Goal: Task Accomplishment & Management: Use online tool/utility

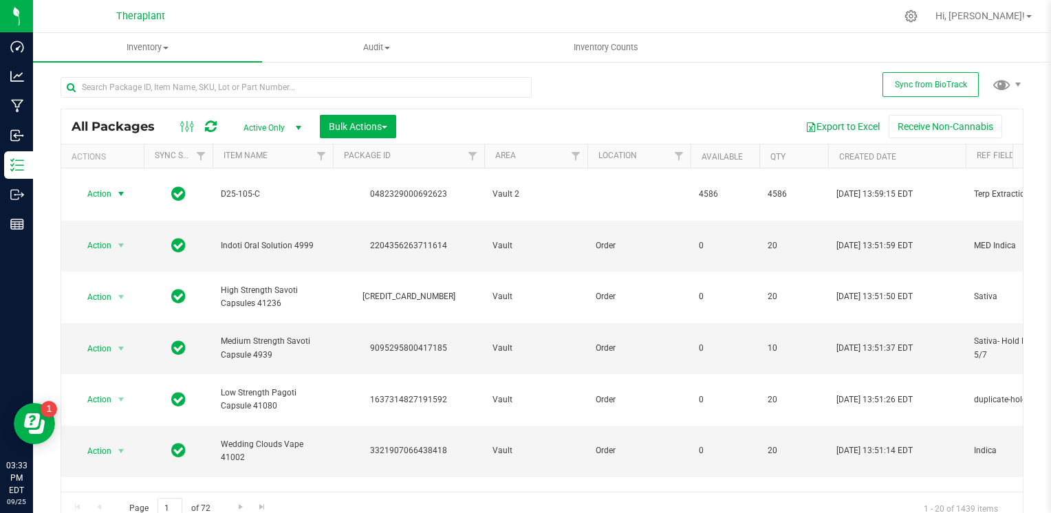
click at [212, 126] on icon at bounding box center [211, 127] width 12 height 14
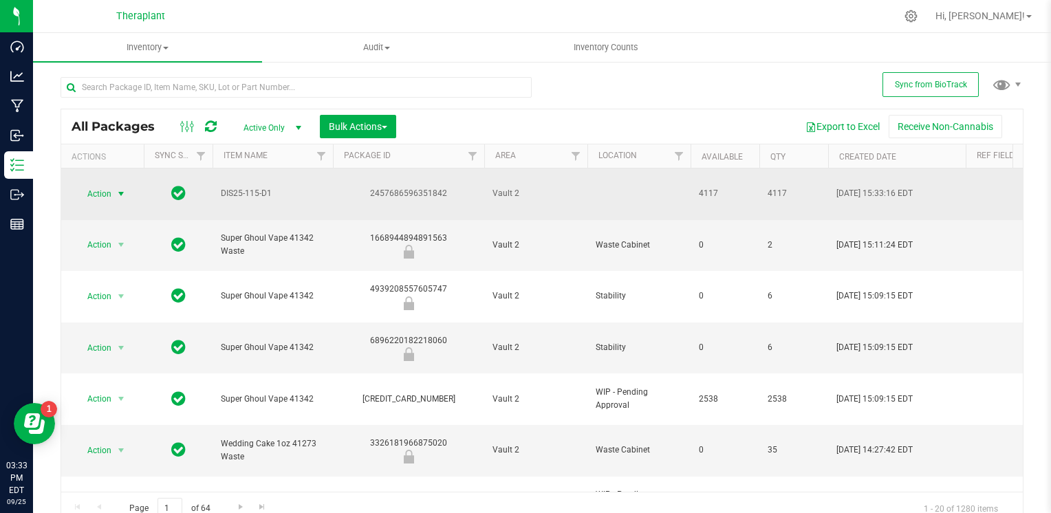
click at [101, 190] on span "Action" at bounding box center [93, 193] width 37 height 19
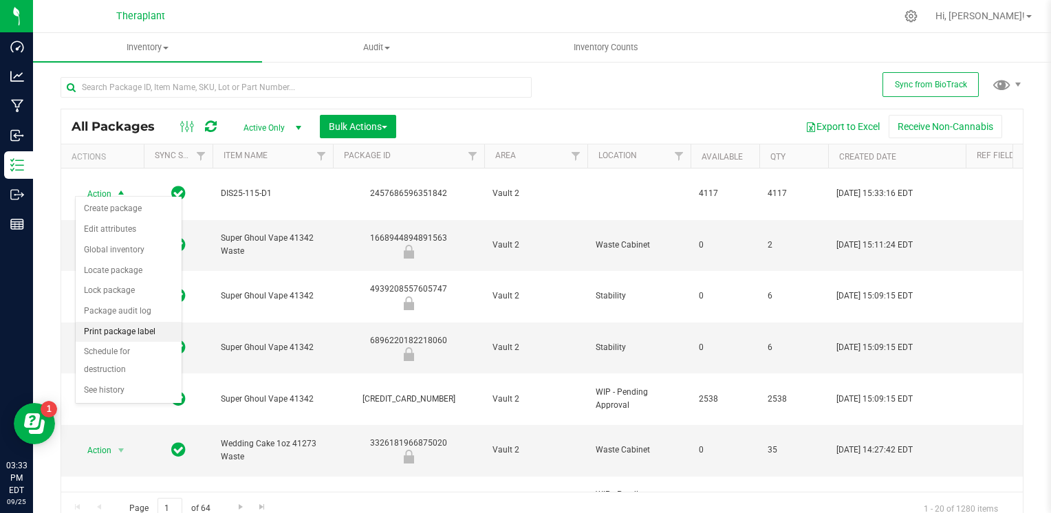
click at [135, 329] on li "Print package label" at bounding box center [129, 332] width 106 height 21
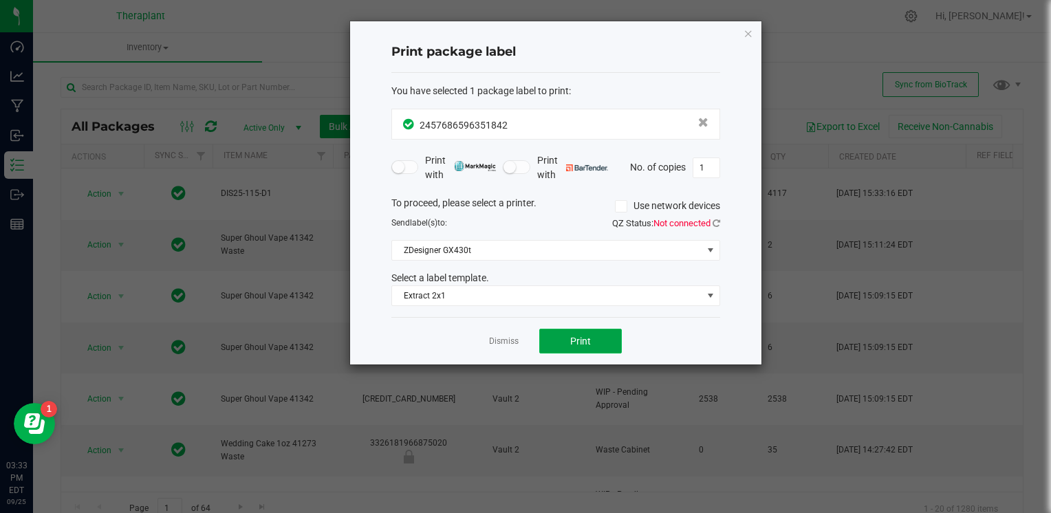
click at [570, 345] on button "Print" at bounding box center [580, 341] width 83 height 25
click at [971, 495] on ngb-modal-window "Print package label You have selected 1 package label to print : 24576865963518…" at bounding box center [531, 256] width 1062 height 513
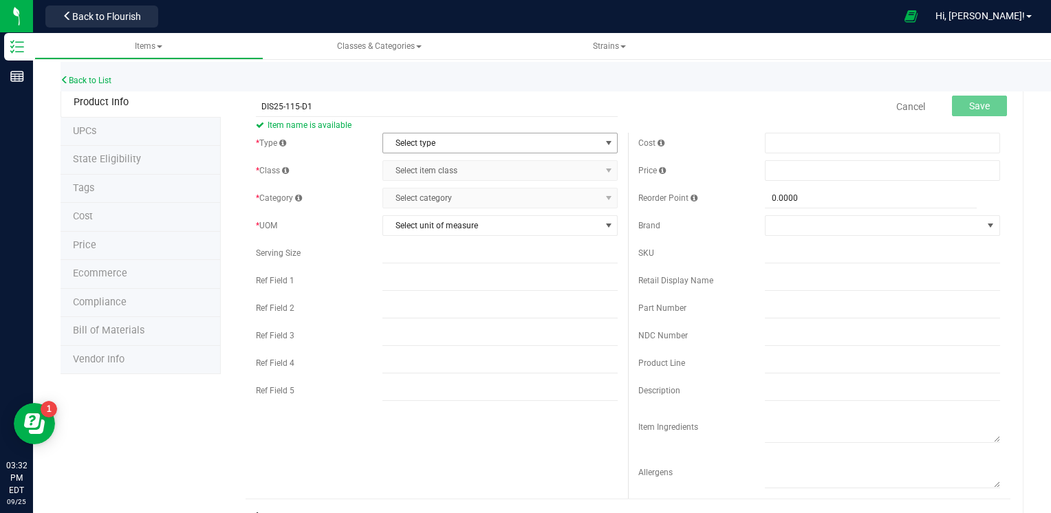
type input "DIS25-115-D1"
click at [495, 144] on span "Select type" at bounding box center [491, 142] width 217 height 19
click at [461, 172] on li "Cannabis" at bounding box center [495, 166] width 231 height 21
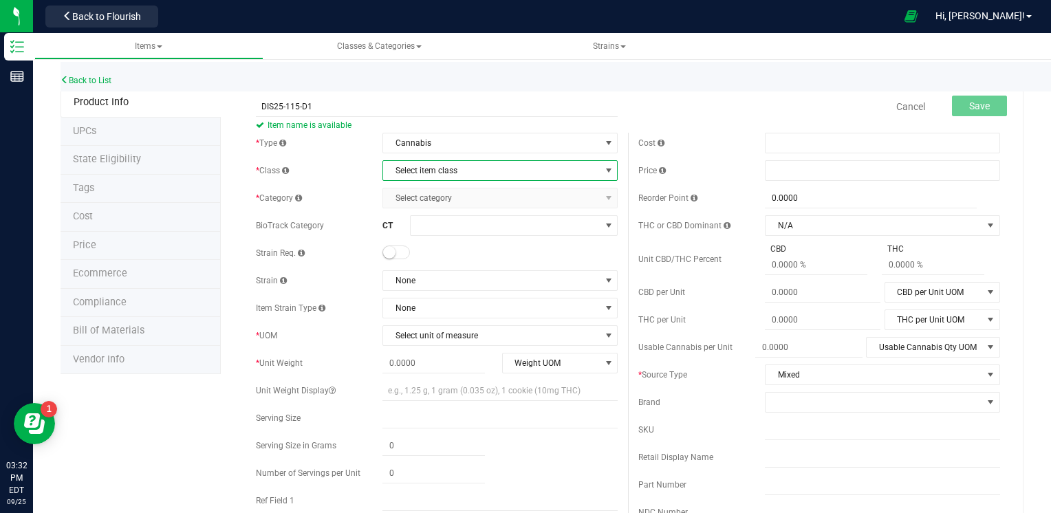
click at [464, 172] on span "Select item class" at bounding box center [491, 170] width 217 height 19
click at [425, 230] on li "Intermediate Products" at bounding box center [495, 235] width 231 height 21
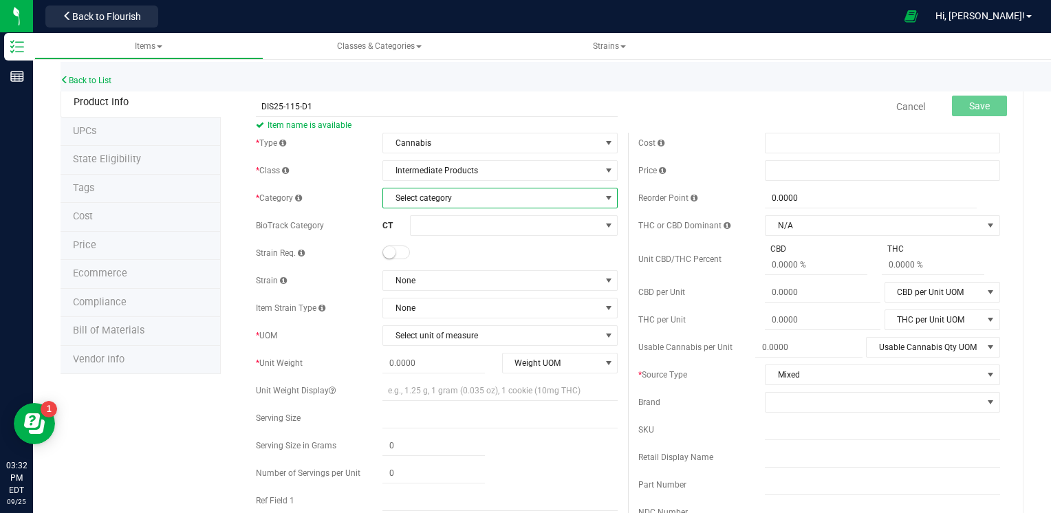
click at [492, 194] on span "Select category" at bounding box center [491, 198] width 217 height 19
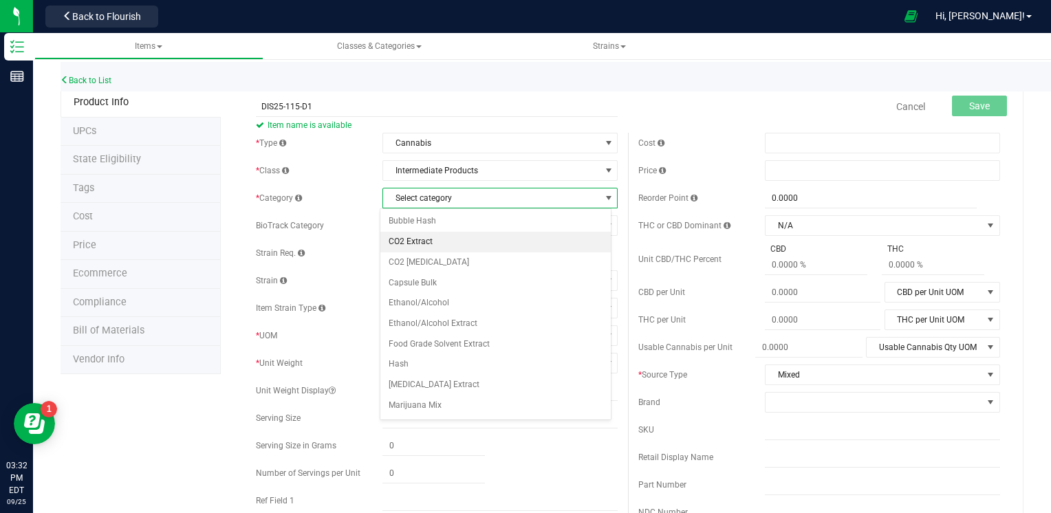
click at [436, 241] on li "CO2 Extract" at bounding box center [495, 242] width 231 height 21
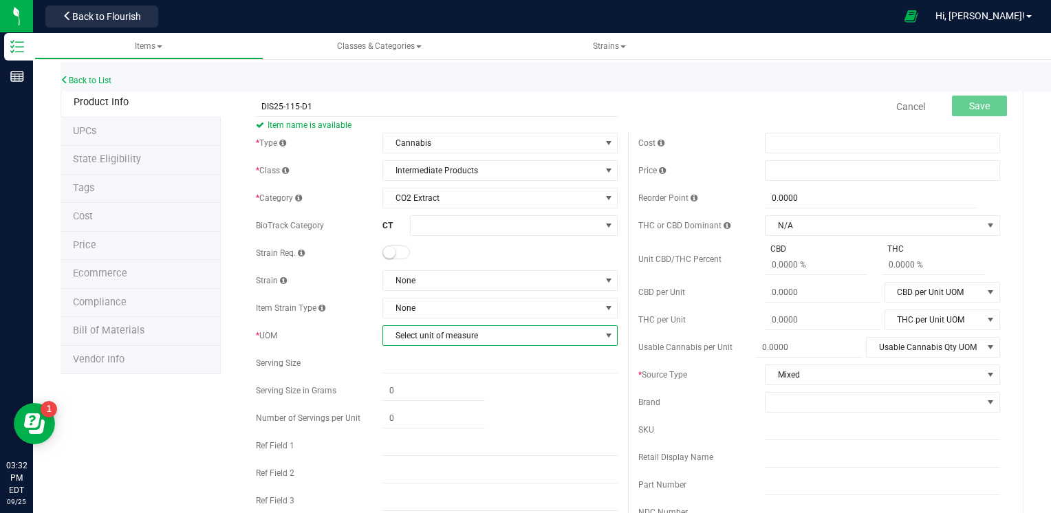
click at [451, 337] on span "Select unit of measure" at bounding box center [491, 335] width 217 height 19
click at [419, 145] on li "Gram" at bounding box center [495, 147] width 231 height 21
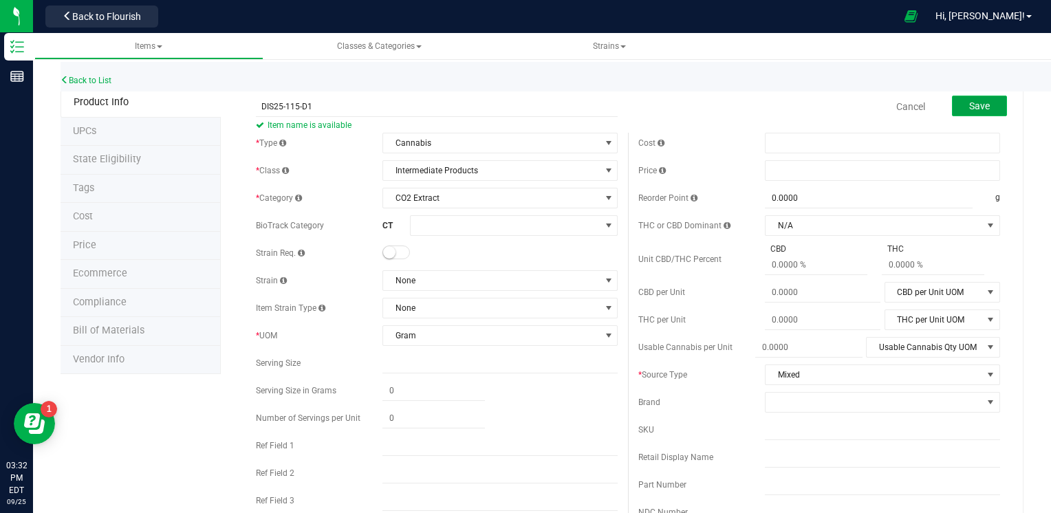
click at [969, 109] on span "Save" at bounding box center [979, 105] width 21 height 11
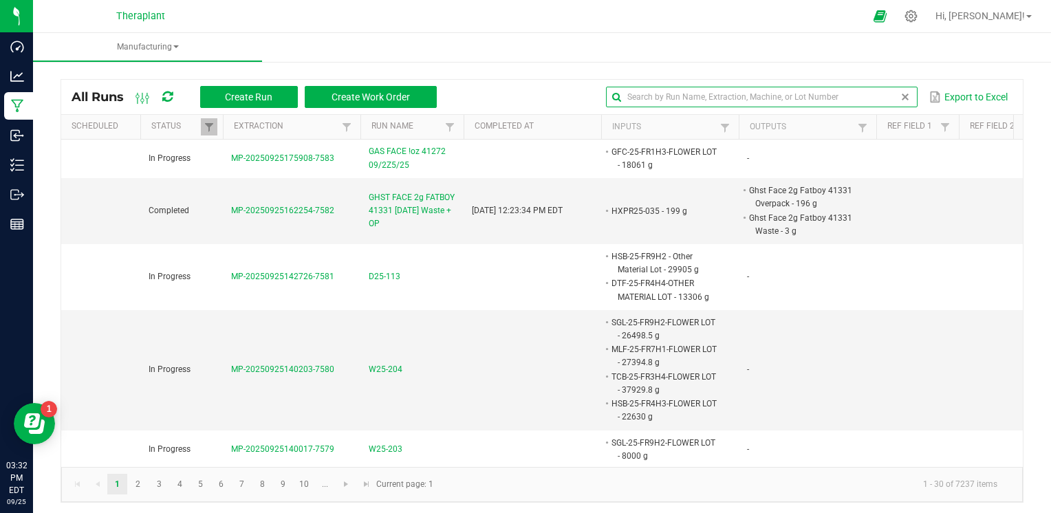
click at [894, 92] on global-search-input-ngx at bounding box center [761, 97] width 311 height 10
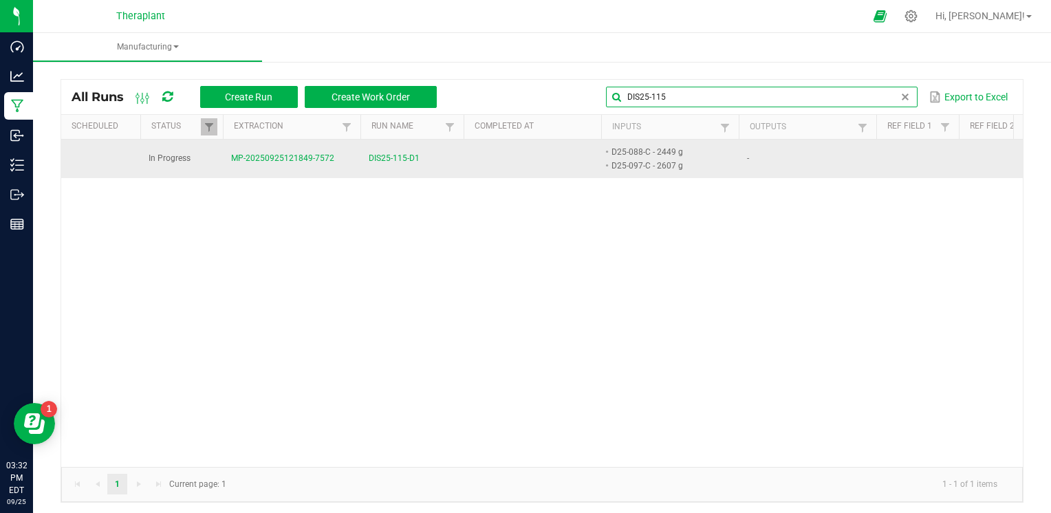
type input "DIS25-115"
click at [407, 162] on span "DIS25-115-D1" at bounding box center [394, 158] width 51 height 13
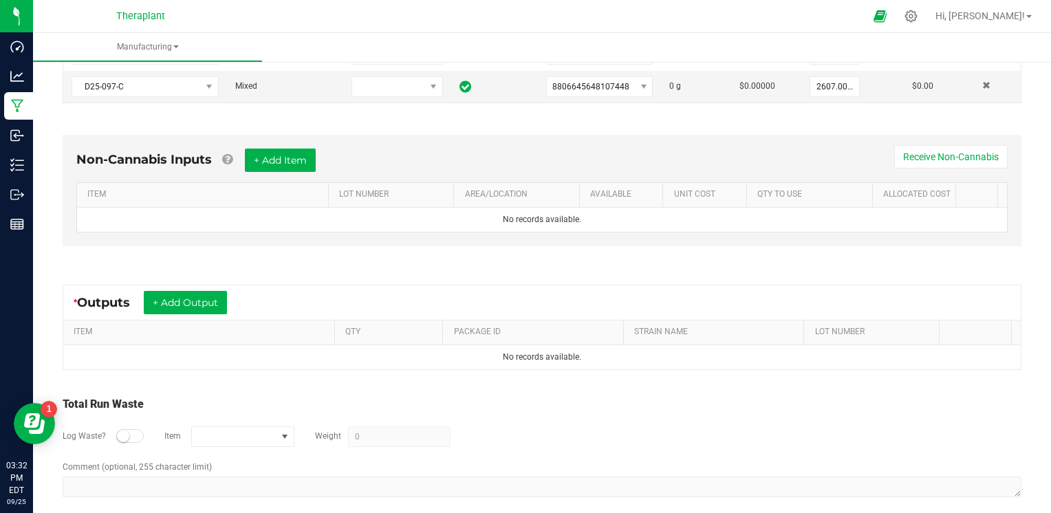
scroll to position [354, 0]
click at [198, 293] on button "+ Add Output" at bounding box center [185, 301] width 83 height 23
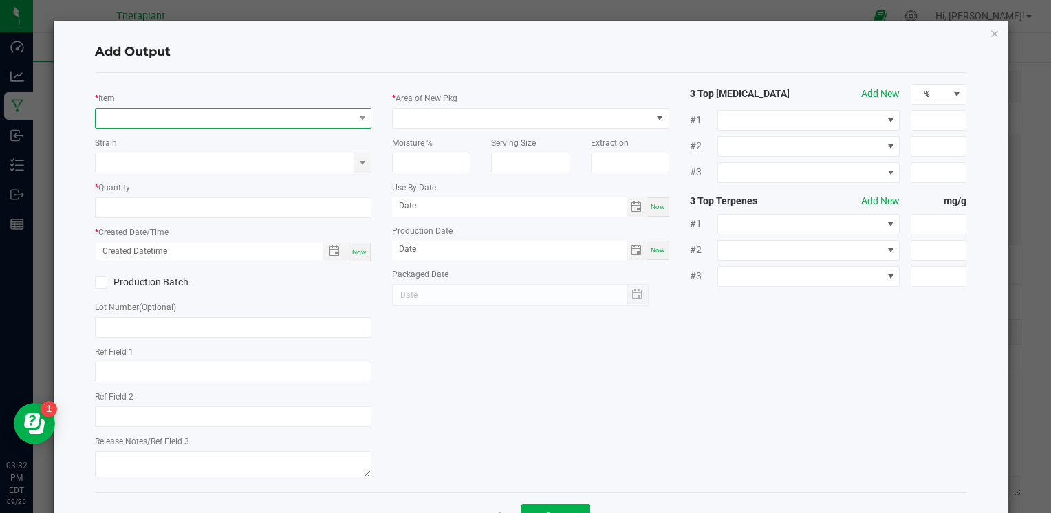
click at [206, 121] on span "NO DATA FOUND" at bounding box center [225, 118] width 258 height 19
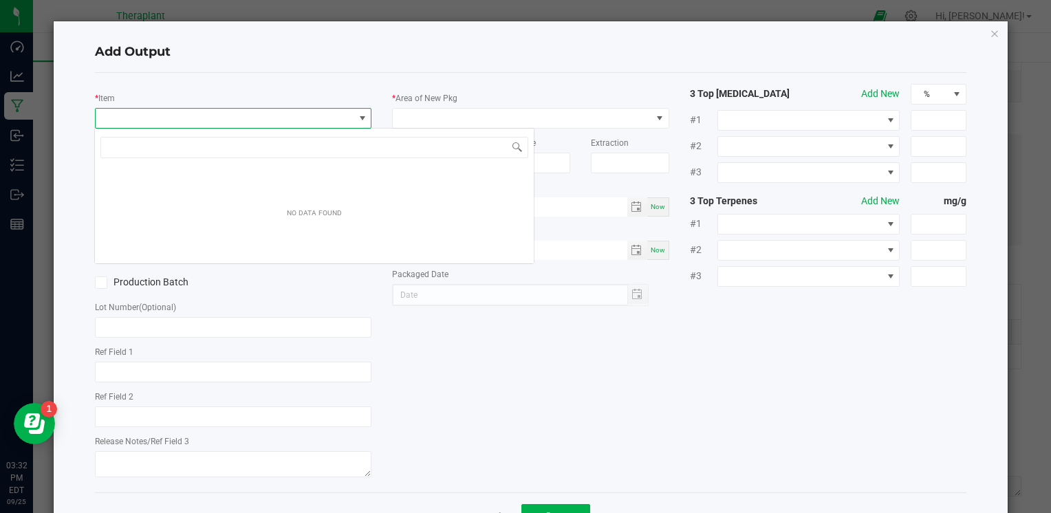
scroll to position [20, 274]
type input "DIS25-115"
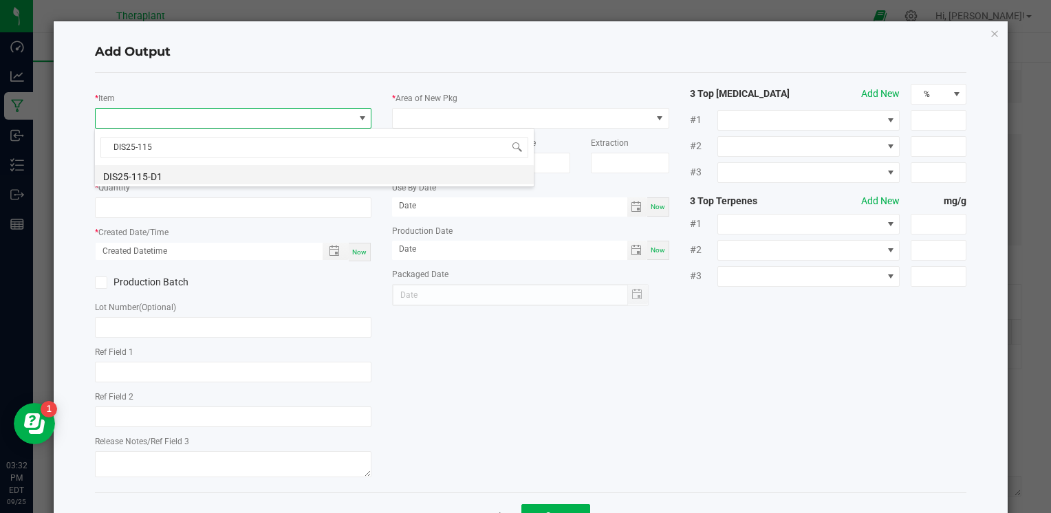
click at [140, 180] on li "DIS25-115-D1" at bounding box center [314, 174] width 439 height 19
type input "0.0000 g"
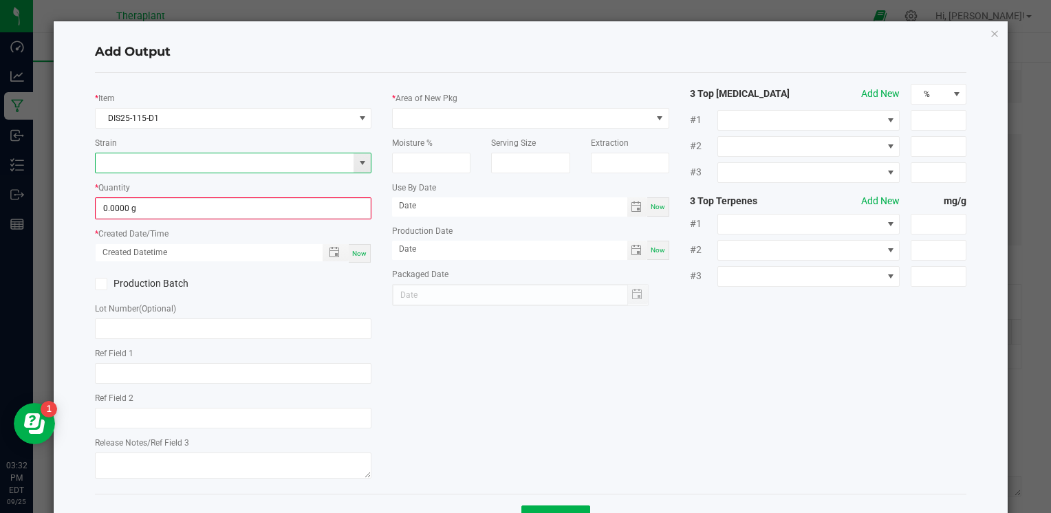
click at [196, 165] on input at bounding box center [225, 162] width 258 height 19
click at [206, 205] on li "Mixed" at bounding box center [231, 204] width 272 height 19
type input "Mixed"
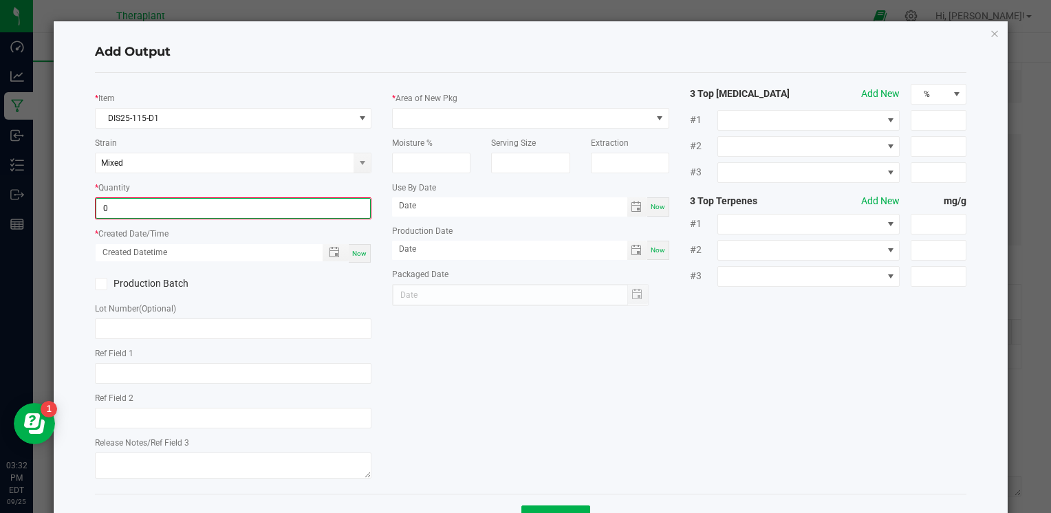
click at [193, 211] on input "0" at bounding box center [233, 208] width 274 height 19
type input "4117.0000 g"
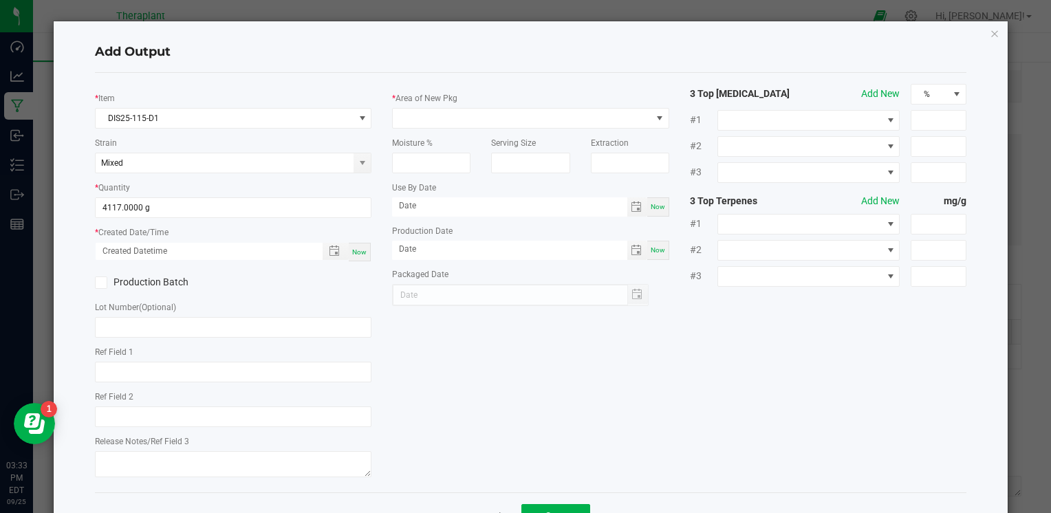
click at [349, 246] on div "Now" at bounding box center [360, 252] width 22 height 19
type input "09/25/2025 3:33 PM"
type input "[DATE]"
click at [530, 121] on span at bounding box center [522, 118] width 258 height 19
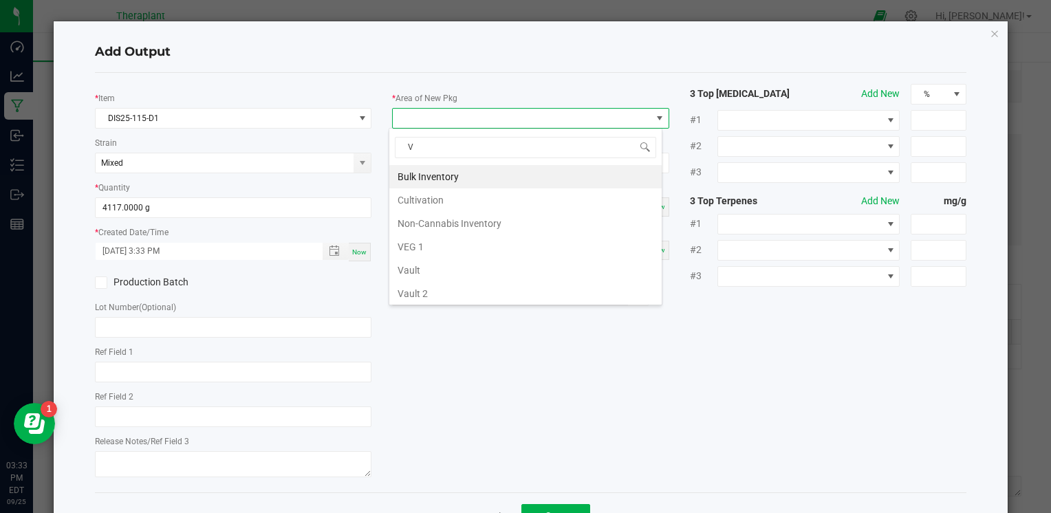
type input "VA"
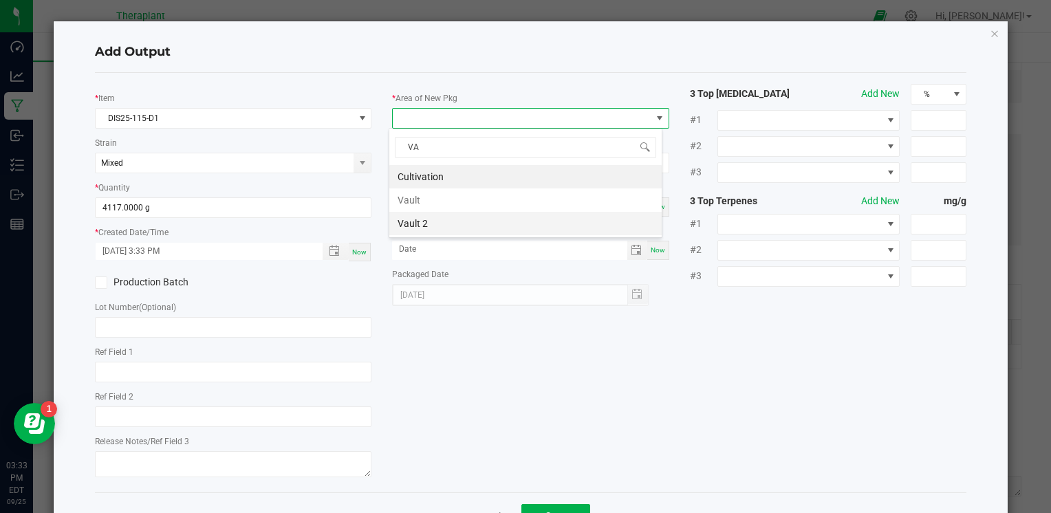
click at [441, 230] on li "Vault 2" at bounding box center [525, 223] width 272 height 23
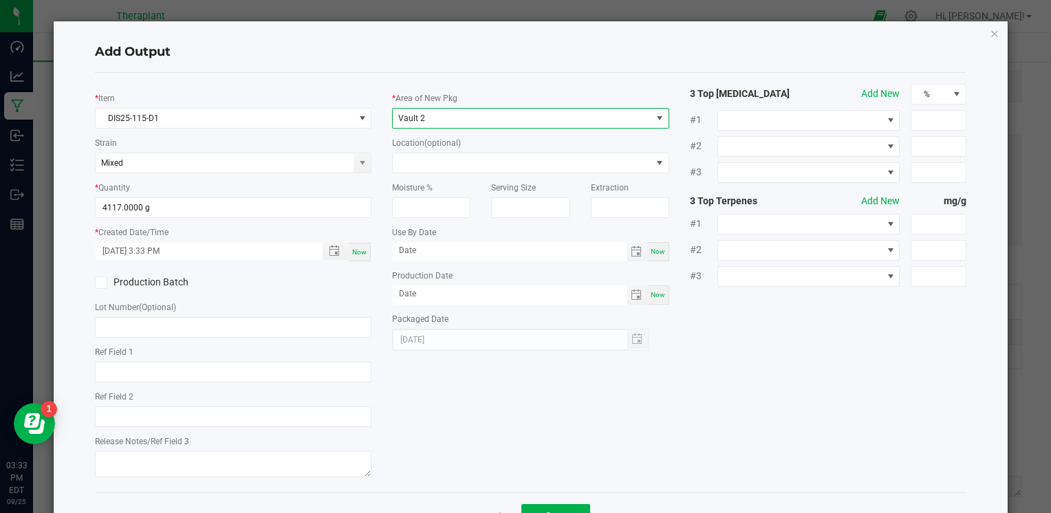
scroll to position [48, 0]
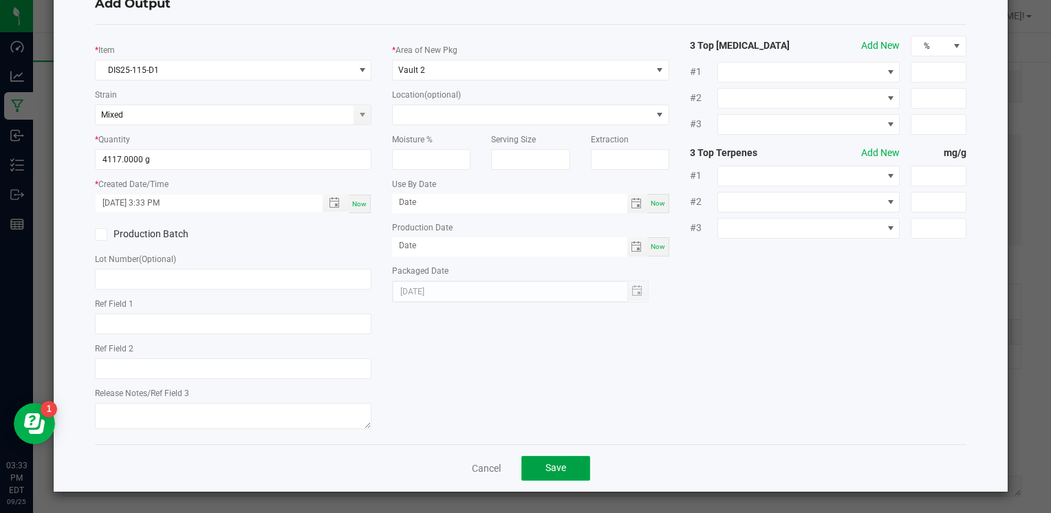
click at [550, 464] on span "Save" at bounding box center [556, 467] width 21 height 11
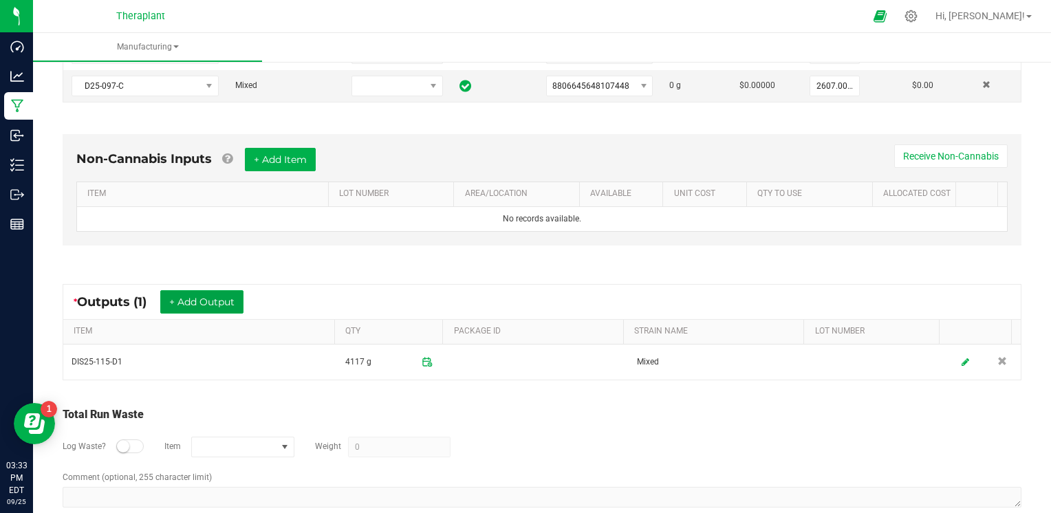
scroll to position [0, 0]
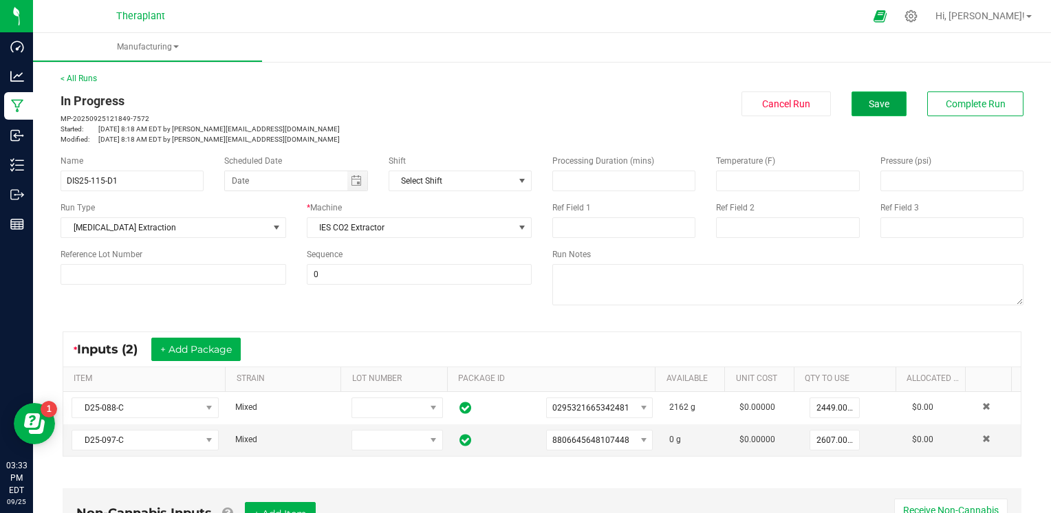
click at [872, 114] on button "Save" at bounding box center [879, 104] width 55 height 25
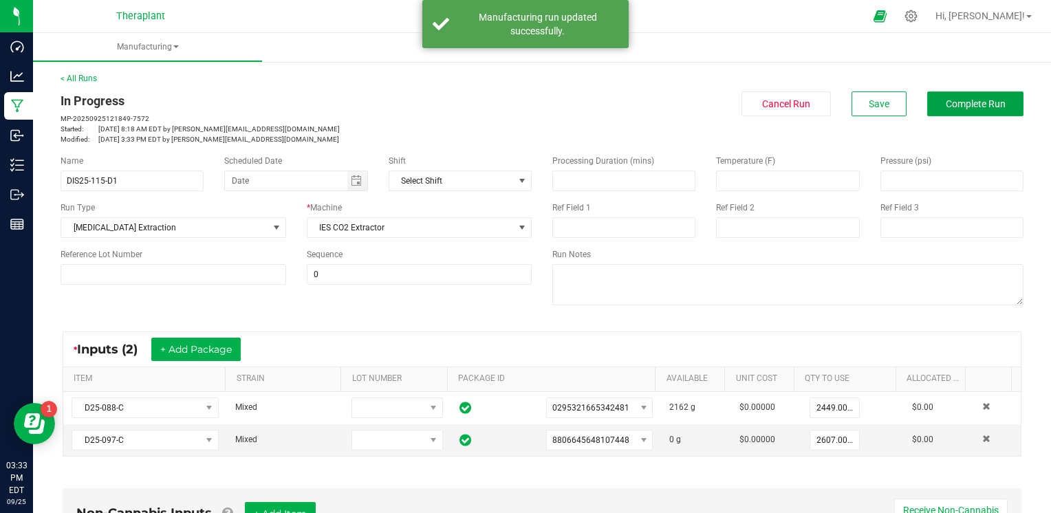
click at [946, 106] on span "Complete Run" at bounding box center [976, 103] width 60 height 11
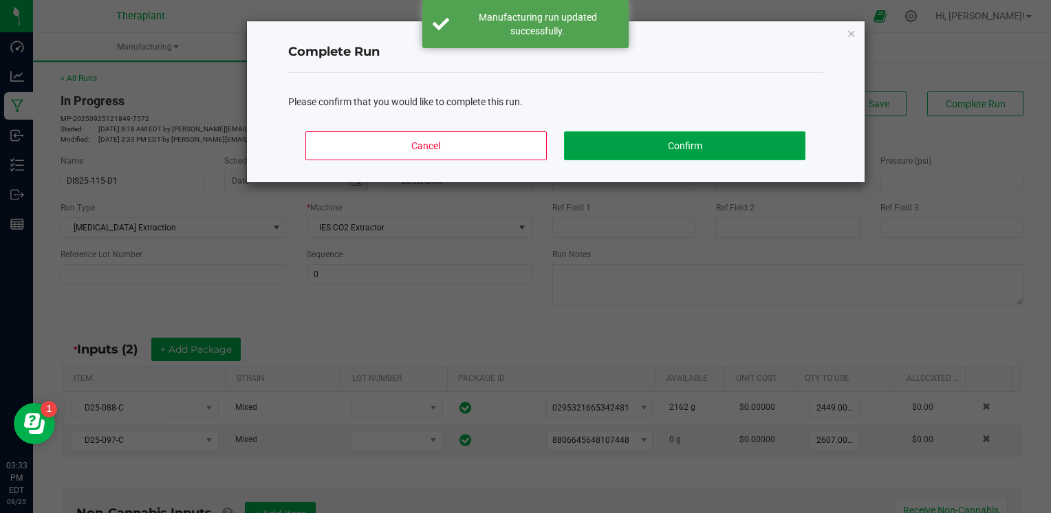
click at [750, 142] on button "Confirm" at bounding box center [684, 145] width 241 height 29
